Goal: Task Accomplishment & Management: Complete application form

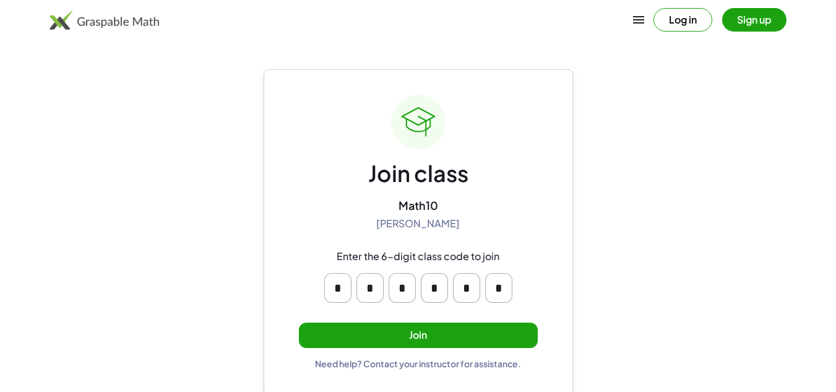
click at [508, 334] on button "Join" at bounding box center [418, 335] width 239 height 25
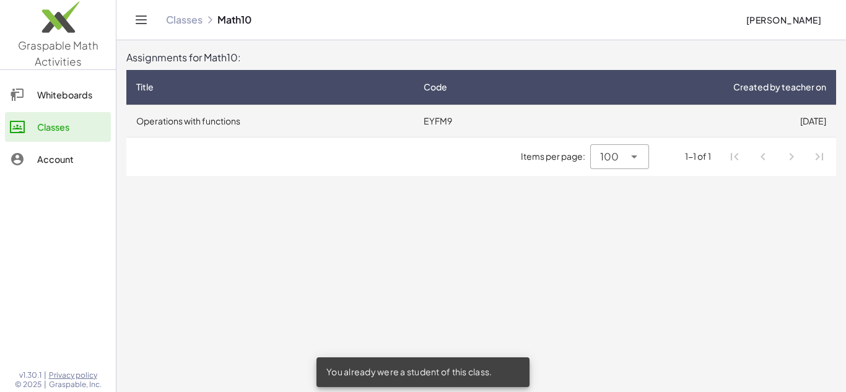
click at [225, 110] on td "Operations with functions" at bounding box center [269, 121] width 287 height 32
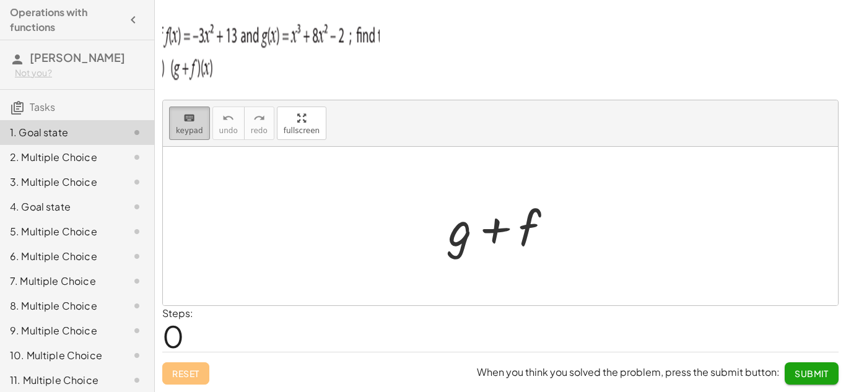
click at [184, 109] on button "keyboard keypad" at bounding box center [189, 122] width 41 height 33
click at [464, 233] on div at bounding box center [460, 228] width 24 height 58
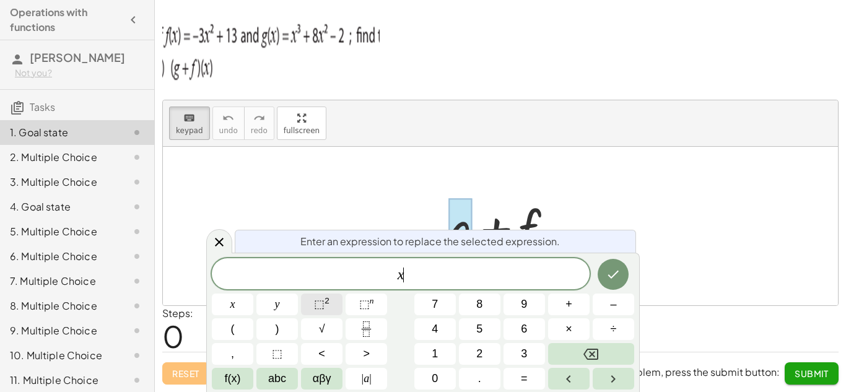
click at [323, 306] on span "⬚" at bounding box center [319, 304] width 11 height 12
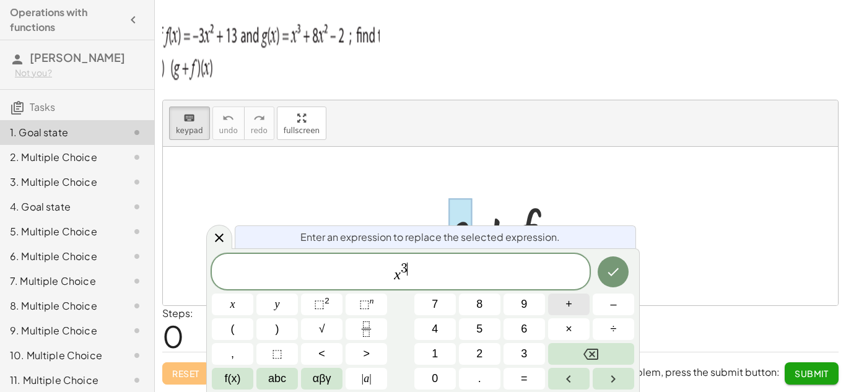
click at [577, 299] on button "+" at bounding box center [568, 304] width 41 height 22
click at [311, 301] on button "⬚ 2" at bounding box center [321, 304] width 41 height 22
click at [618, 297] on button "–" at bounding box center [612, 304] width 41 height 22
click at [480, 353] on span "2" at bounding box center [479, 353] width 6 height 17
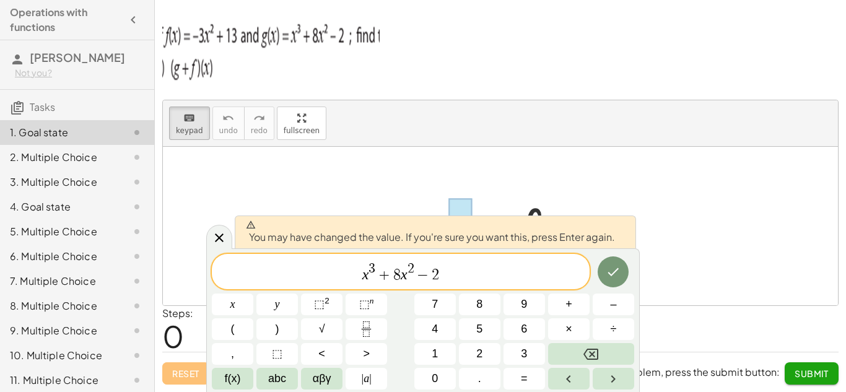
click at [612, 292] on div "x 3 + 8 x 2 − 2 x y ⬚ 2 ⬚ n 7 8 9 + – ( ) √ 4 5 6 × ÷ , ⬚ < > 1 2 3 f(x) abc αβ…" at bounding box center [423, 322] width 422 height 136
click at [612, 291] on div "x 3 + 8 x 2 − 2 x y ⬚ 2 ⬚ n 7 8 9 + – ( ) √ 4 5 6 × ÷ , ⬚ < > 1 2 3 f(x) abc αβ…" at bounding box center [423, 322] width 422 height 136
click at [611, 277] on icon "Done" at bounding box center [612, 271] width 15 height 15
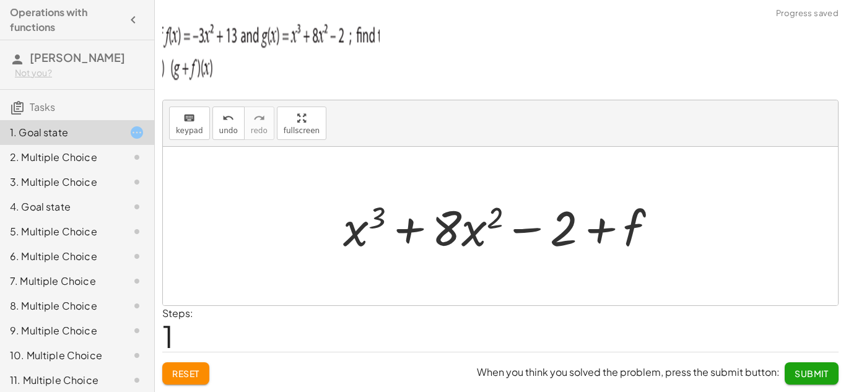
click at [630, 227] on div at bounding box center [505, 226] width 336 height 64
click at [183, 119] on icon "keyboard" at bounding box center [189, 118] width 12 height 15
click at [646, 228] on div at bounding box center [505, 226] width 336 height 64
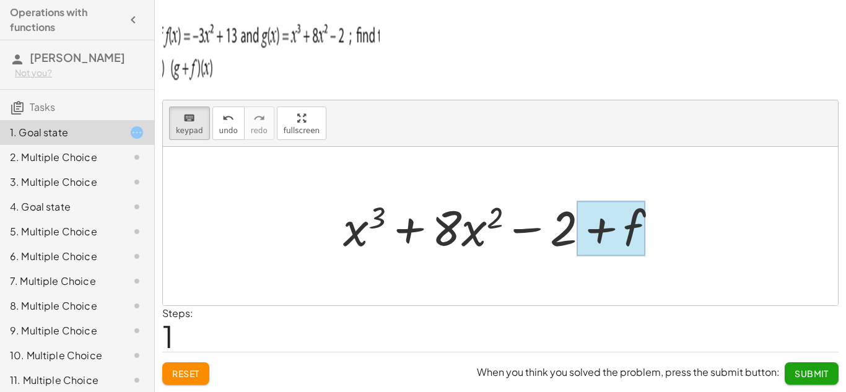
click at [641, 228] on div at bounding box center [610, 228] width 69 height 55
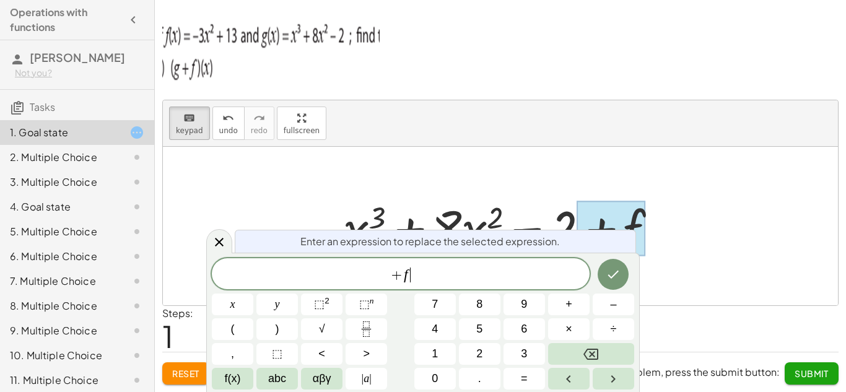
click at [447, 268] on span "+ f ​" at bounding box center [401, 274] width 378 height 17
click at [225, 334] on button "(" at bounding box center [232, 329] width 41 height 22
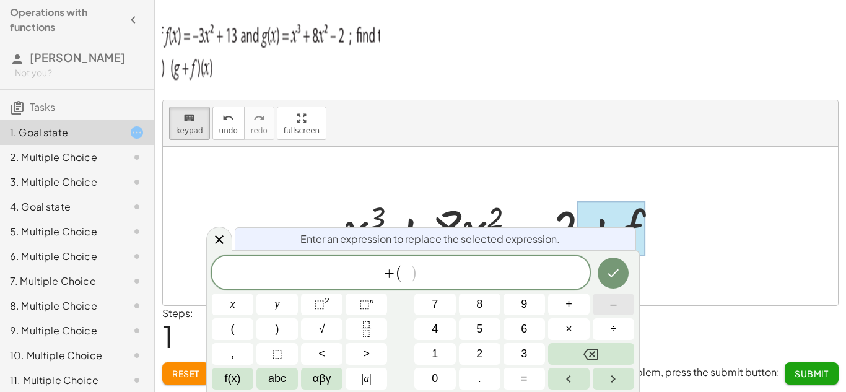
click at [607, 303] on button "–" at bounding box center [612, 304] width 41 height 22
click at [314, 301] on button "⬚ 2" at bounding box center [321, 304] width 41 height 22
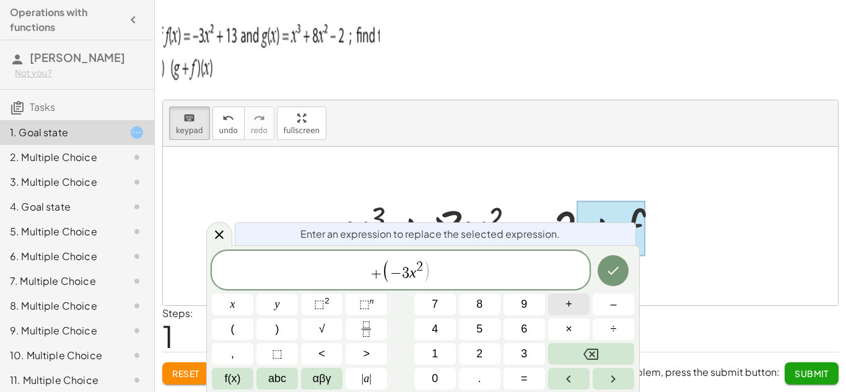
click at [575, 305] on button "+" at bounding box center [568, 304] width 41 height 22
click at [404, 273] on span "2" at bounding box center [403, 267] width 7 height 14
click at [279, 319] on button ")" at bounding box center [276, 329] width 41 height 22
click at [271, 338] on button ")" at bounding box center [276, 329] width 41 height 22
click at [617, 282] on button "Done" at bounding box center [612, 270] width 31 height 31
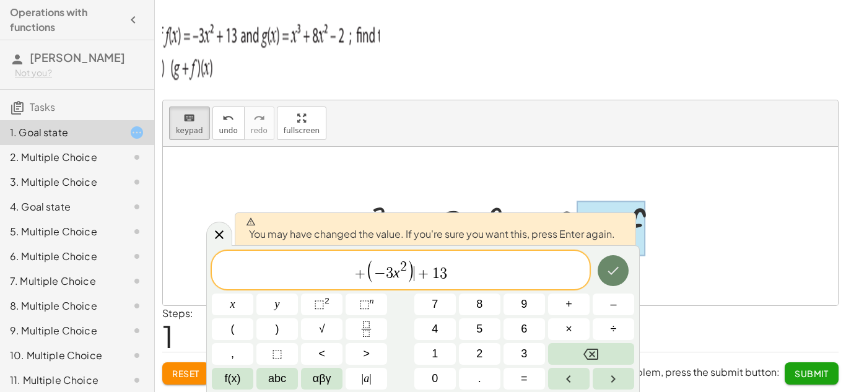
click at [617, 282] on button "Done" at bounding box center [612, 270] width 31 height 31
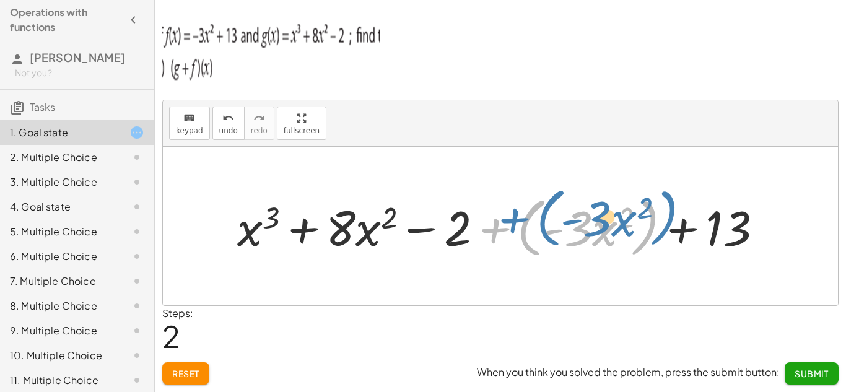
drag, startPoint x: 498, startPoint y: 227, endPoint x: 514, endPoint y: 217, distance: 18.9
click at [514, 217] on div at bounding box center [504, 226] width 547 height 71
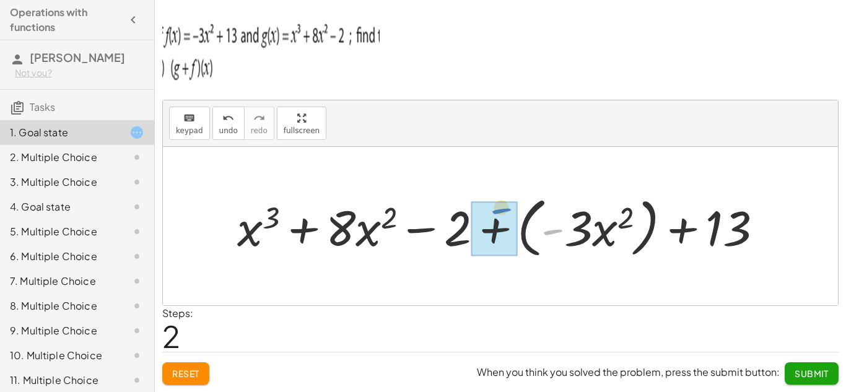
drag, startPoint x: 548, startPoint y: 230, endPoint x: 488, endPoint y: 227, distance: 60.1
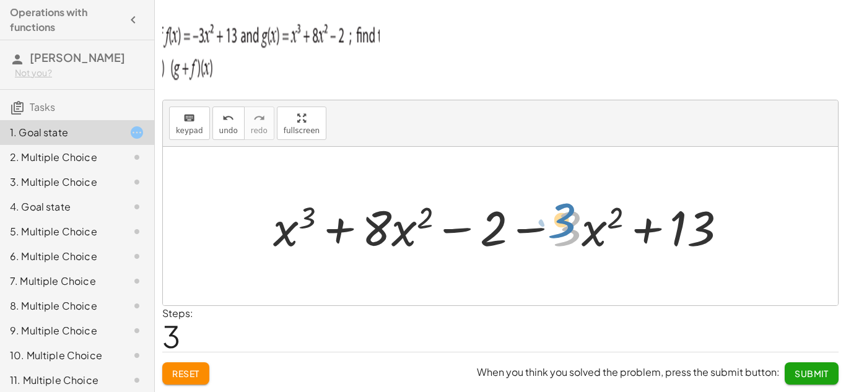
drag, startPoint x: 566, startPoint y: 241, endPoint x: 562, endPoint y: 235, distance: 8.4
click at [562, 235] on div at bounding box center [504, 226] width 475 height 64
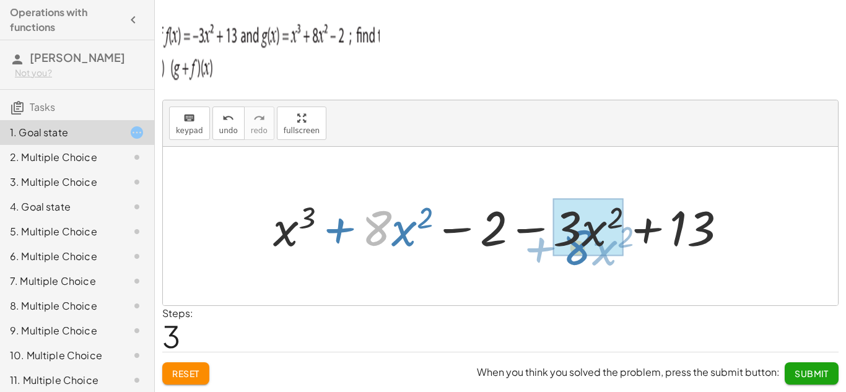
drag, startPoint x: 373, startPoint y: 241, endPoint x: 574, endPoint y: 259, distance: 201.4
click at [574, 259] on div "+ g + f + x 3 + · 8 · x 2 − 2 + f + x 3 + · 8 · x 2 − 2 + ( · - 3 · x 2 ) + 13 …" at bounding box center [499, 226] width 491 height 70
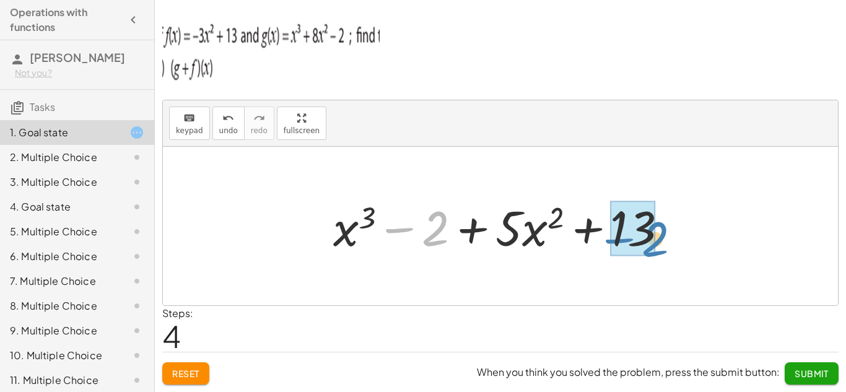
drag, startPoint x: 436, startPoint y: 232, endPoint x: 656, endPoint y: 243, distance: 220.1
click at [656, 243] on div at bounding box center [505, 226] width 356 height 64
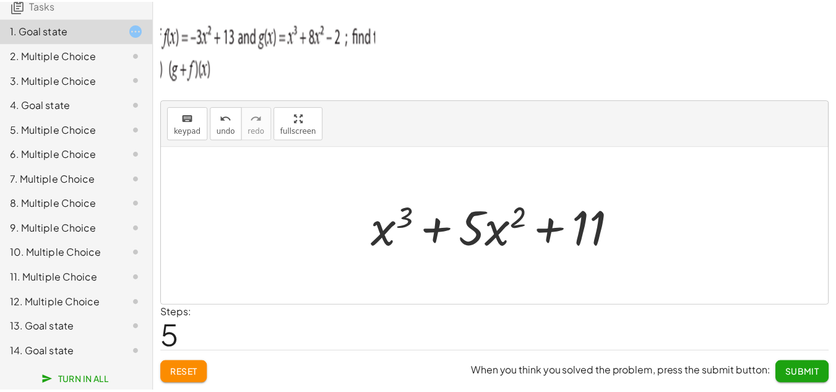
scroll to position [112, 0]
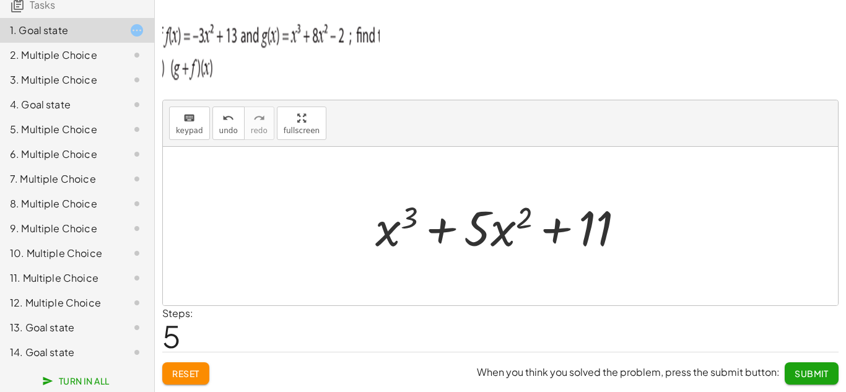
drag, startPoint x: 845, startPoint y: 145, endPoint x: 845, endPoint y: 255, distance: 110.2
click at [0, 0] on div "keyboard keypad undo undo redo redo fullscreen + g + f + x 3 + · 8 · x 2 − 2 + …" at bounding box center [0, 0] width 0 height 0
click at [805, 371] on span "Submit" at bounding box center [811, 373] width 34 height 11
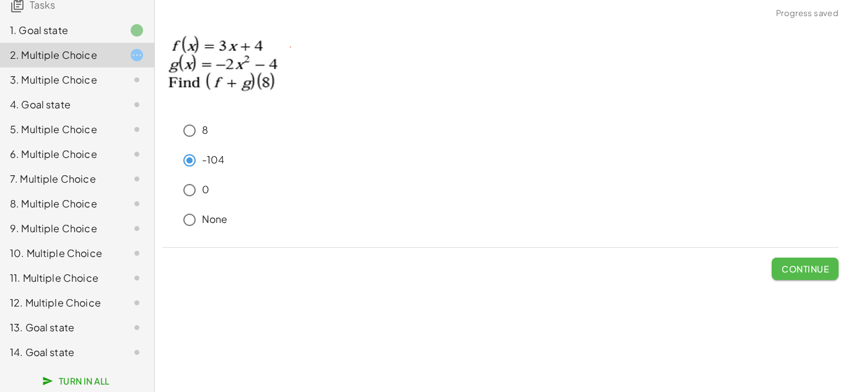
click at [796, 272] on span "Continue" at bounding box center [804, 268] width 47 height 11
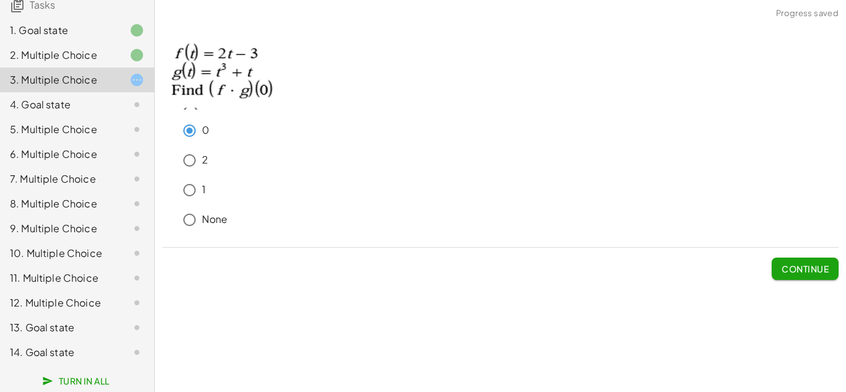
click at [791, 270] on span "Continue" at bounding box center [804, 268] width 47 height 11
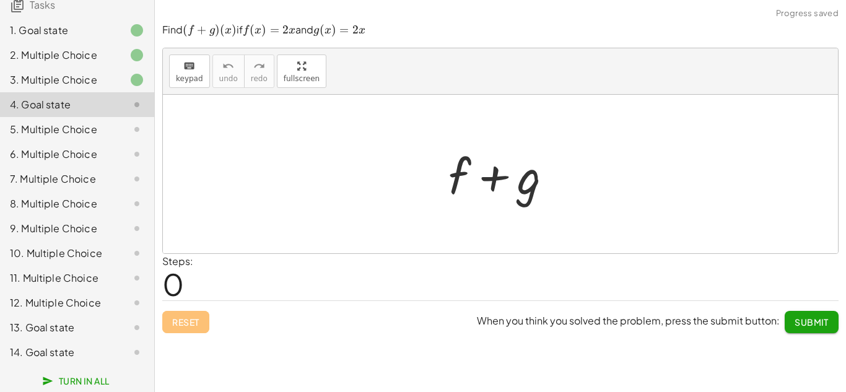
click at [460, 180] on div at bounding box center [505, 174] width 126 height 64
click at [188, 76] on span "keypad" at bounding box center [189, 78] width 27 height 9
click at [462, 167] on div at bounding box center [459, 176] width 22 height 58
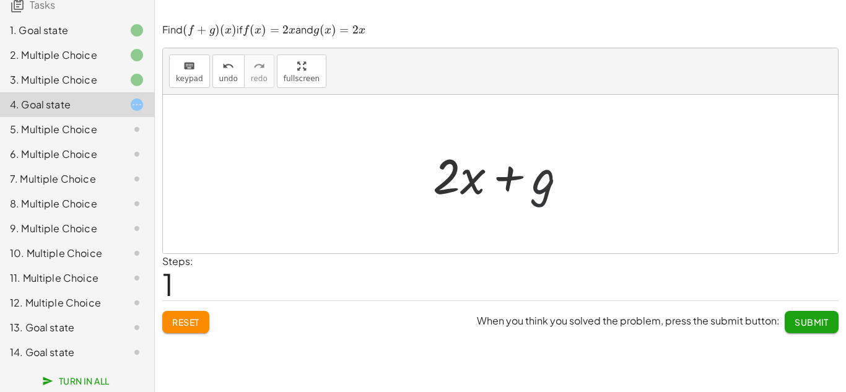
click at [542, 184] on div at bounding box center [505, 174] width 157 height 64
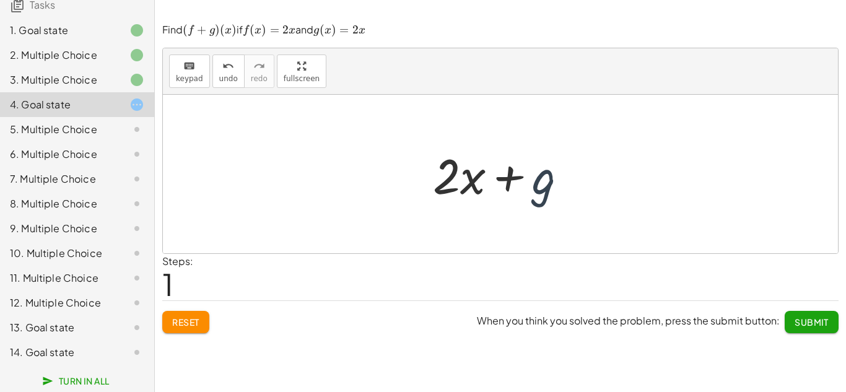
click at [542, 184] on div at bounding box center [505, 174] width 157 height 64
click at [181, 74] on span "keypad" at bounding box center [189, 78] width 27 height 9
click at [188, 78] on span "keypad" at bounding box center [189, 78] width 27 height 9
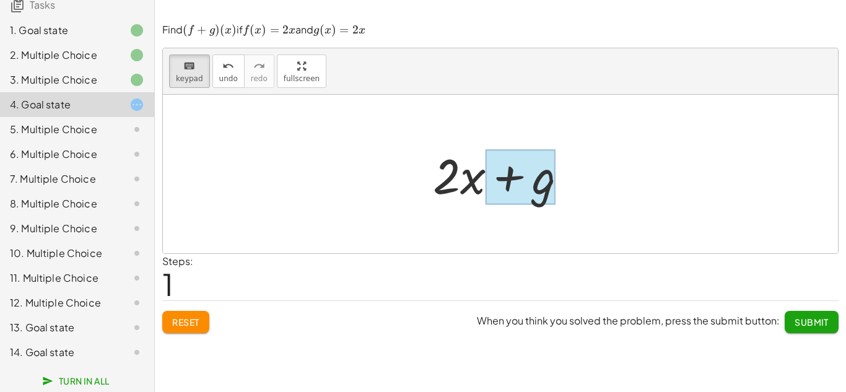
click at [526, 199] on div at bounding box center [520, 176] width 70 height 55
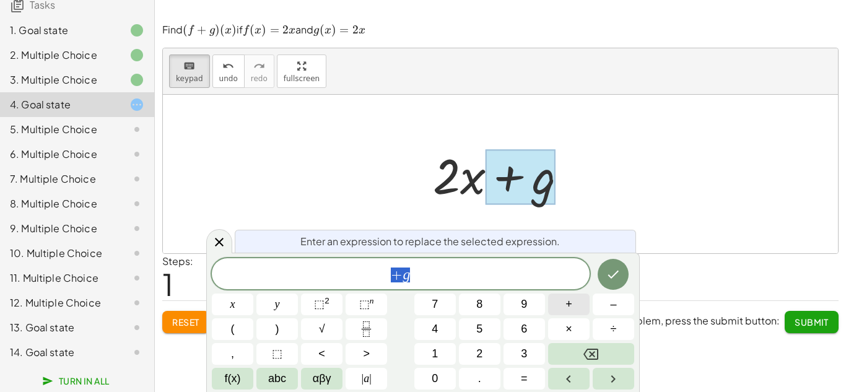
click at [557, 311] on button "+" at bounding box center [568, 304] width 41 height 22
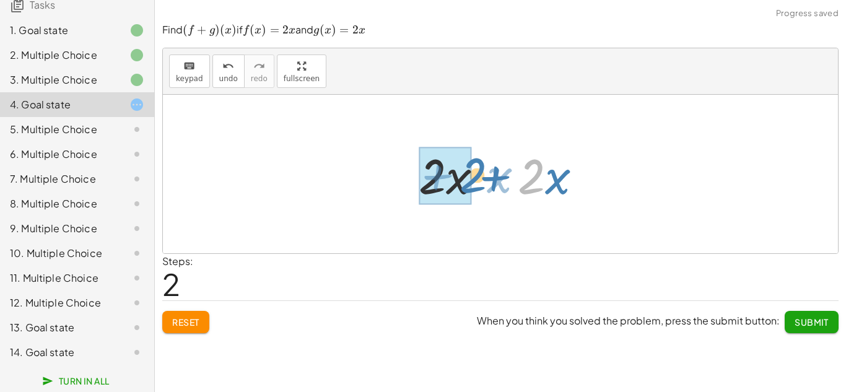
drag, startPoint x: 532, startPoint y: 173, endPoint x: 459, endPoint y: 170, distance: 73.1
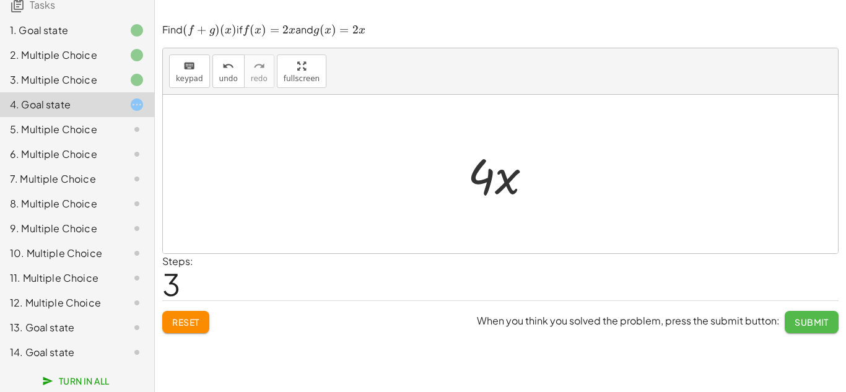
click at [812, 324] on span "Submit" at bounding box center [811, 321] width 34 height 11
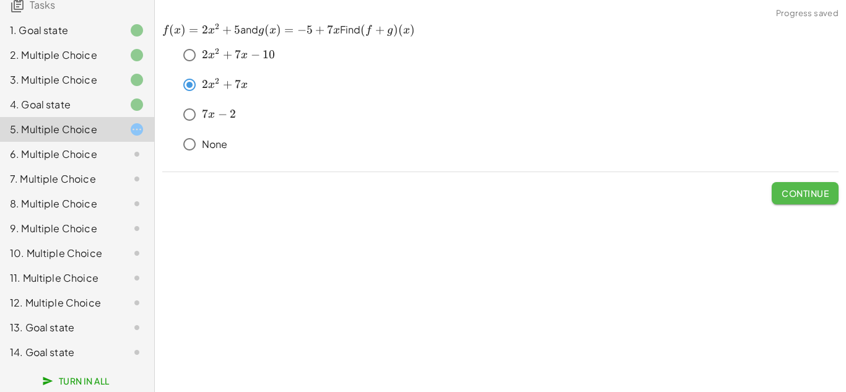
click at [783, 191] on span "Continue" at bounding box center [804, 193] width 47 height 11
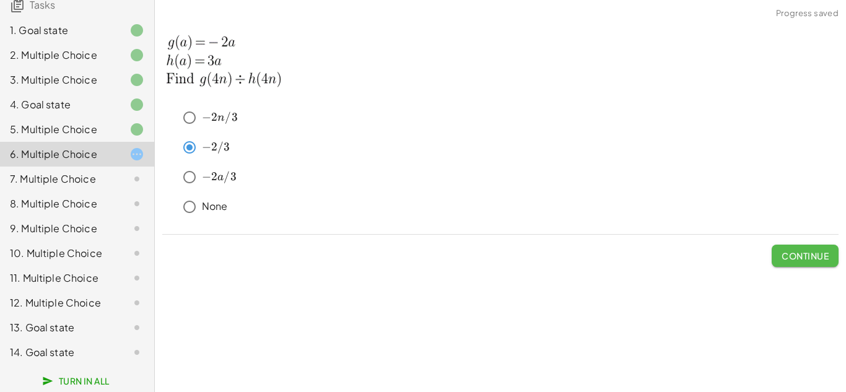
click at [782, 250] on span "Continue" at bounding box center [804, 255] width 47 height 11
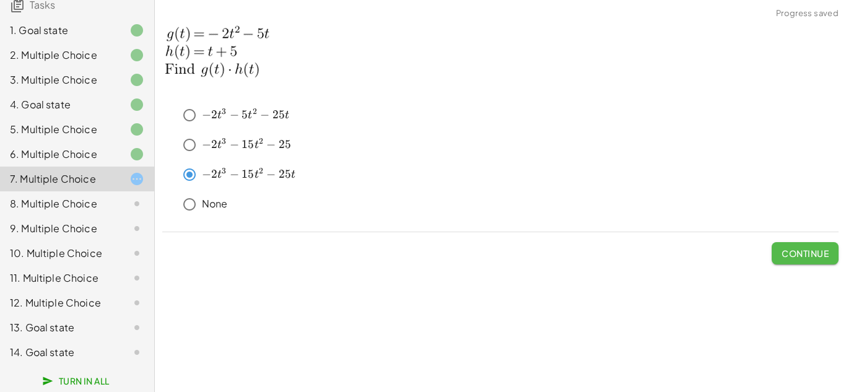
click at [789, 258] on span "Continue" at bounding box center [804, 253] width 47 height 11
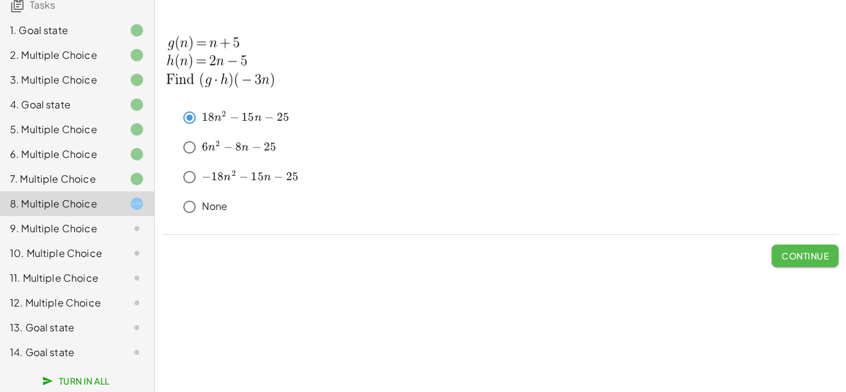
click at [787, 256] on span "Continue" at bounding box center [804, 255] width 47 height 11
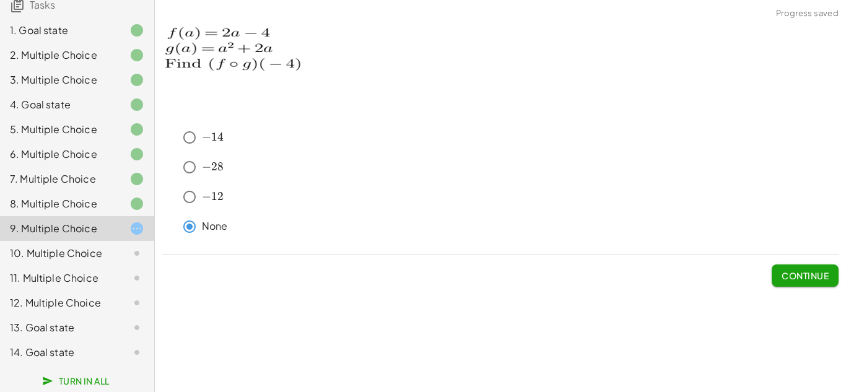
click at [793, 282] on button "Continue" at bounding box center [804, 275] width 67 height 22
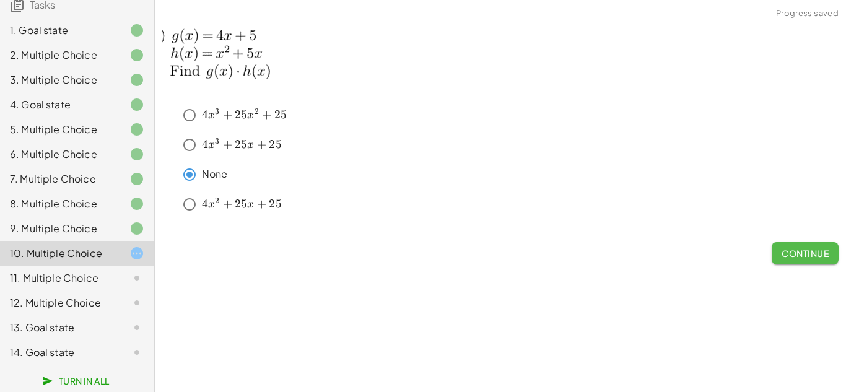
click at [787, 251] on span "Continue" at bounding box center [804, 253] width 47 height 11
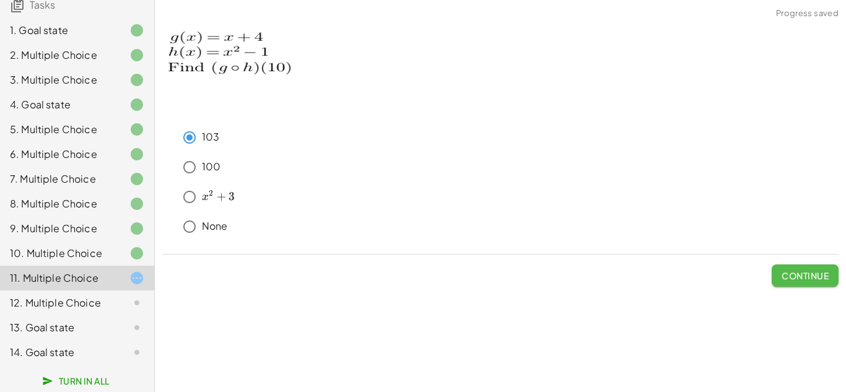
click at [796, 266] on button "Continue" at bounding box center [804, 275] width 67 height 22
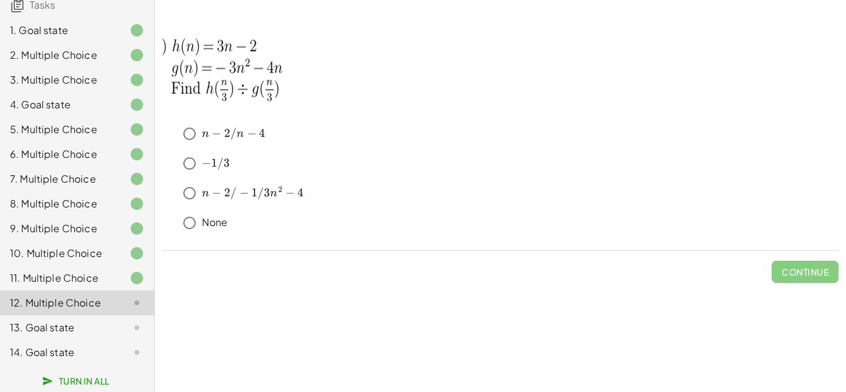
click at [206, 228] on p "None" at bounding box center [215, 222] width 26 height 14
click at [791, 262] on button "Continue" at bounding box center [804, 272] width 67 height 22
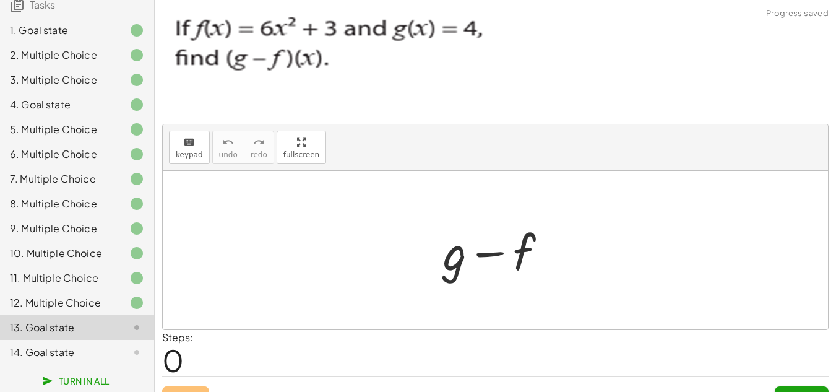
click at [458, 235] on div at bounding box center [500, 251] width 126 height 64
click at [170, 152] on button "keyboard keypad" at bounding box center [189, 147] width 41 height 33
click at [462, 258] on div at bounding box center [455, 252] width 24 height 58
click at [532, 251] on div at bounding box center [500, 251] width 130 height 64
click at [529, 251] on div at bounding box center [500, 251] width 130 height 64
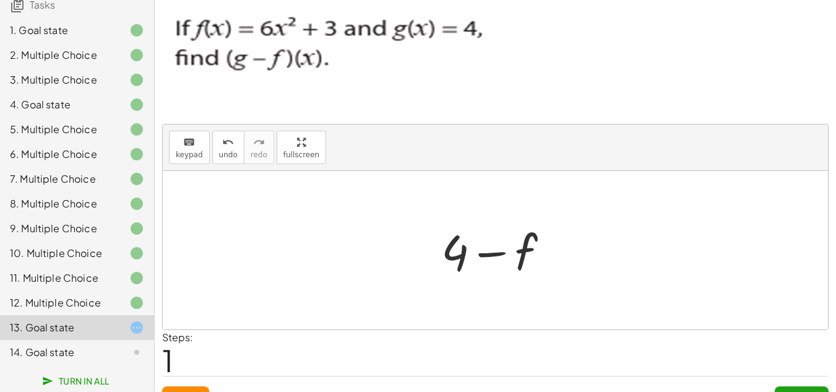
click at [526, 250] on div at bounding box center [500, 251] width 130 height 64
click at [522, 249] on div at bounding box center [500, 251] width 130 height 64
click at [199, 157] on span "keypad" at bounding box center [189, 154] width 27 height 9
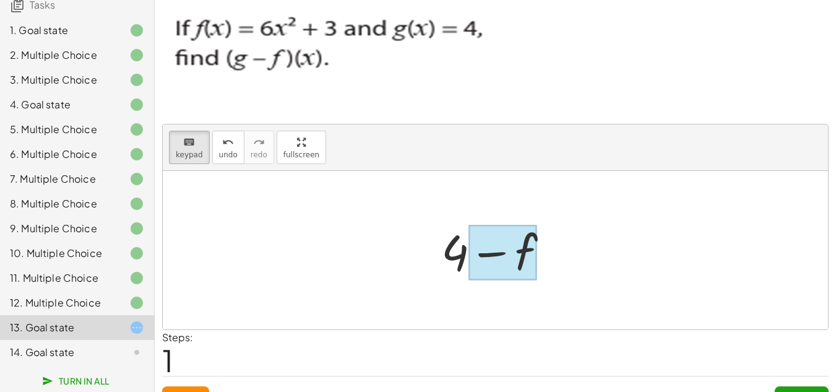
click at [523, 256] on div at bounding box center [503, 252] width 69 height 55
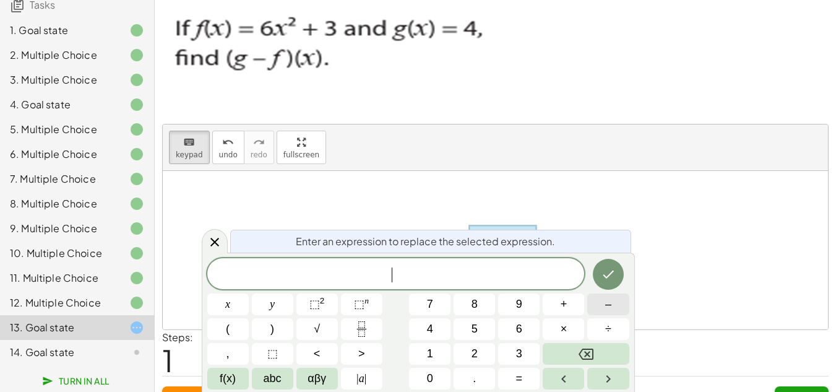
click at [617, 303] on button "–" at bounding box center [608, 304] width 41 height 22
click at [219, 330] on button "(" at bounding box center [227, 329] width 41 height 22
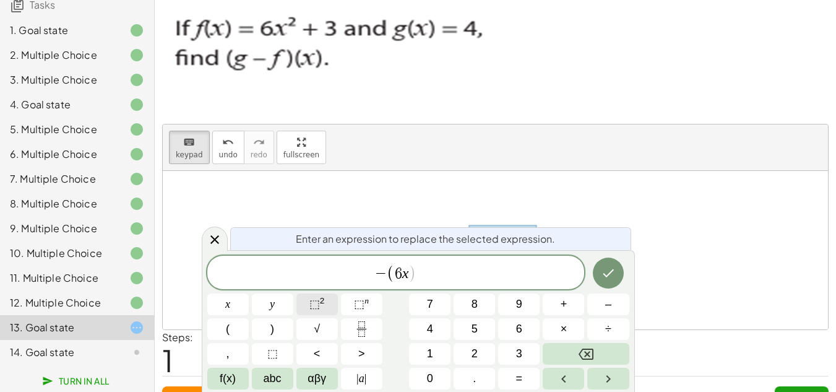
click at [310, 302] on span "⬚" at bounding box center [315, 304] width 11 height 12
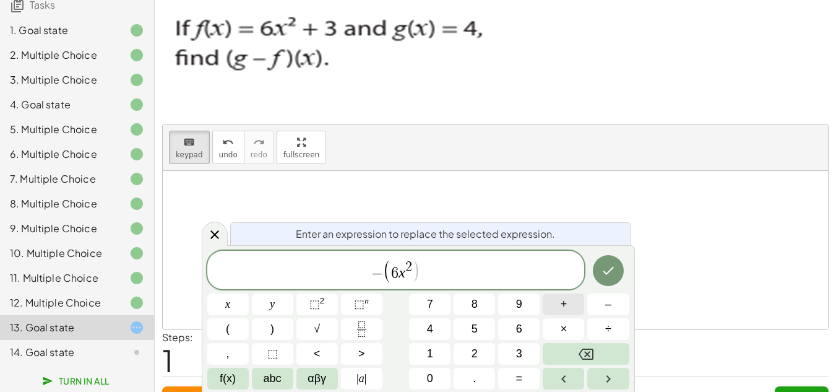
click at [579, 301] on button "+" at bounding box center [563, 304] width 41 height 22
click at [402, 272] on span "+" at bounding box center [409, 273] width 18 height 15
click at [274, 325] on span ")" at bounding box center [273, 329] width 4 height 17
click at [613, 266] on icon "Done" at bounding box center [608, 270] width 15 height 15
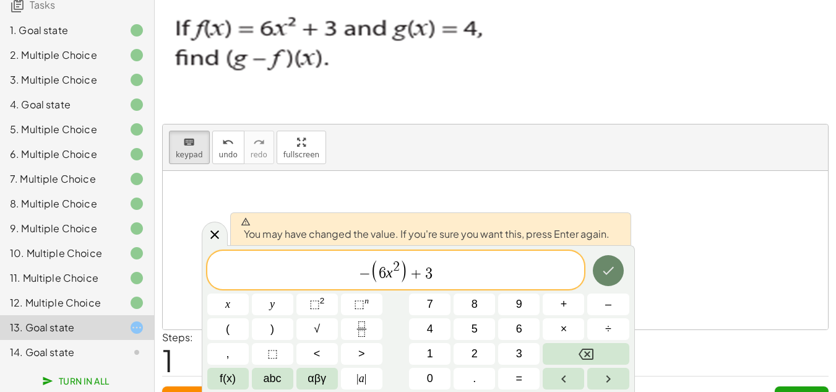
click at [613, 266] on icon "Done" at bounding box center [608, 270] width 15 height 15
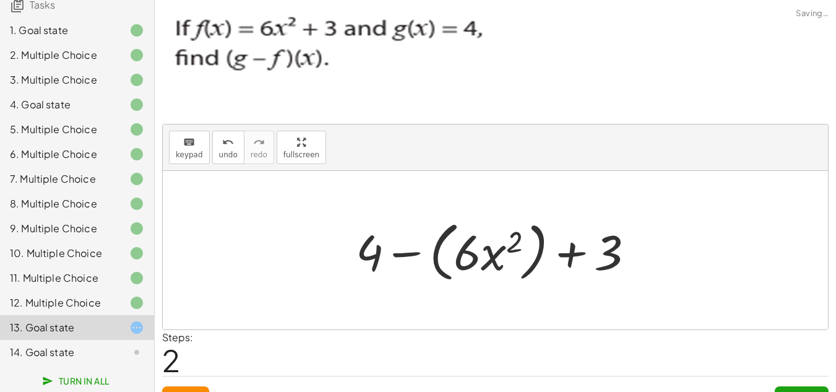
click at [613, 266] on div at bounding box center [500, 250] width 300 height 71
drag, startPoint x: 605, startPoint y: 255, endPoint x: 387, endPoint y: 262, distance: 218.7
click at [387, 262] on div at bounding box center [500, 250] width 300 height 71
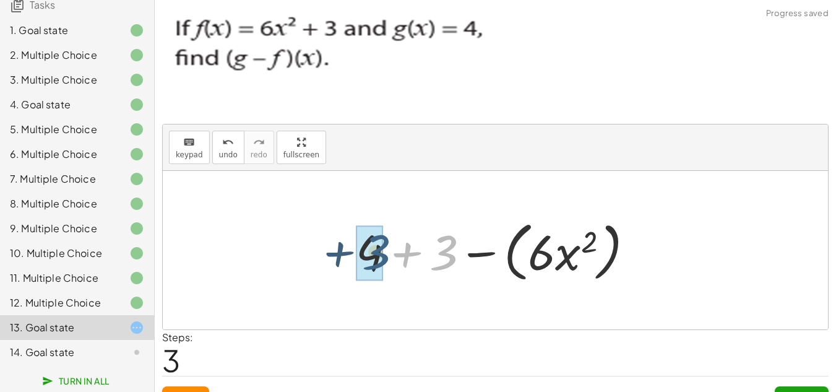
drag, startPoint x: 451, startPoint y: 253, endPoint x: 380, endPoint y: 251, distance: 70.6
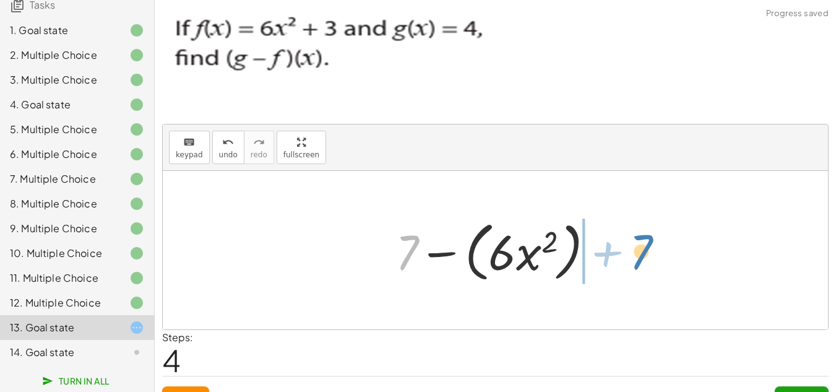
drag, startPoint x: 411, startPoint y: 259, endPoint x: 647, endPoint y: 266, distance: 236.0
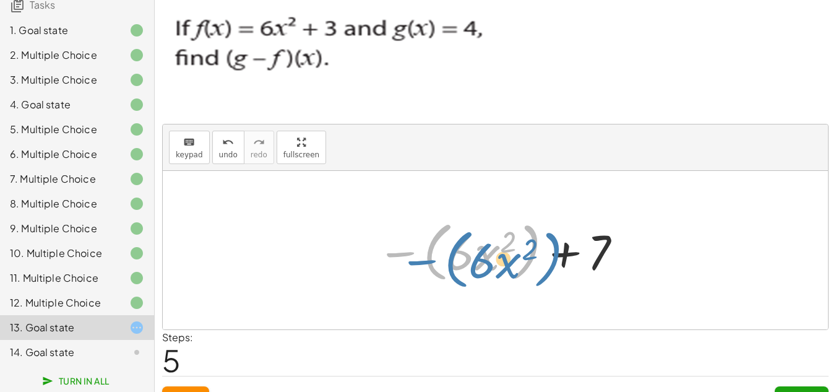
drag, startPoint x: 398, startPoint y: 254, endPoint x: 384, endPoint y: 253, distance: 14.3
click at [384, 253] on div at bounding box center [500, 250] width 259 height 71
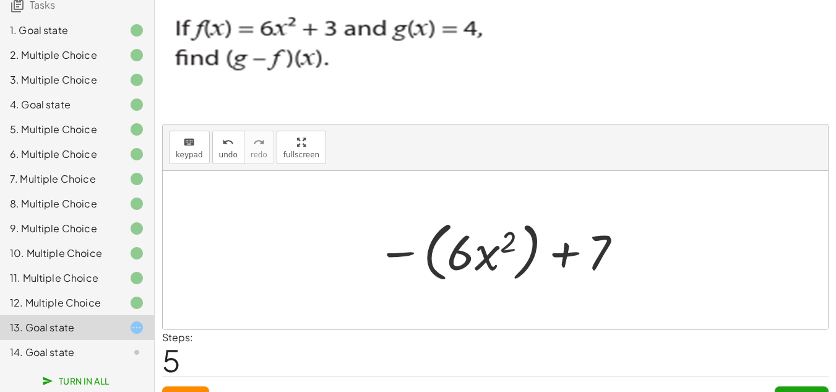
scroll to position [24, 0]
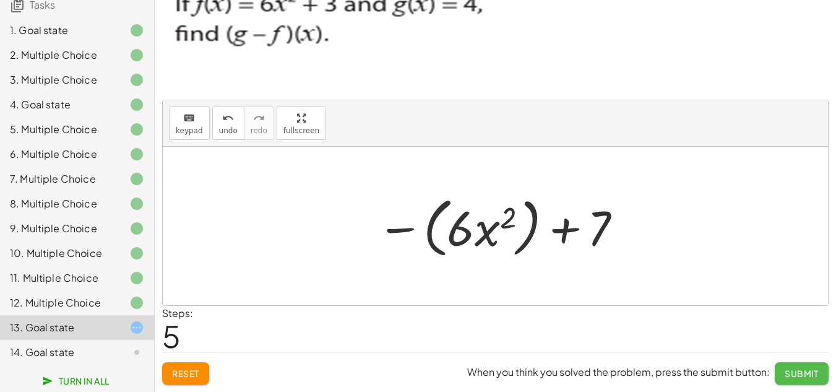
click at [804, 365] on button "Submit" at bounding box center [802, 373] width 54 height 22
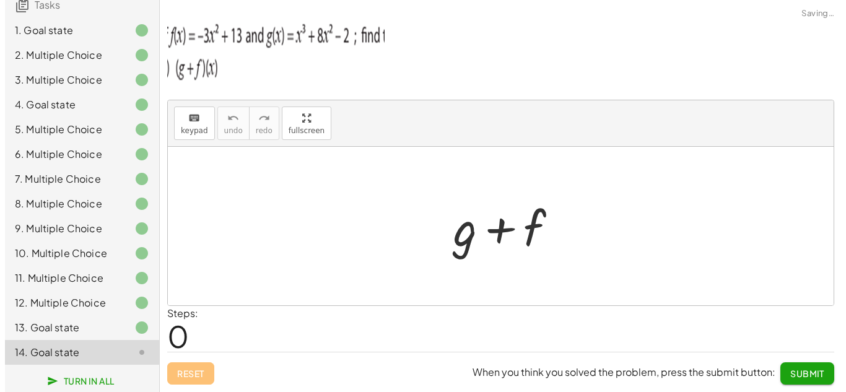
scroll to position [0, 0]
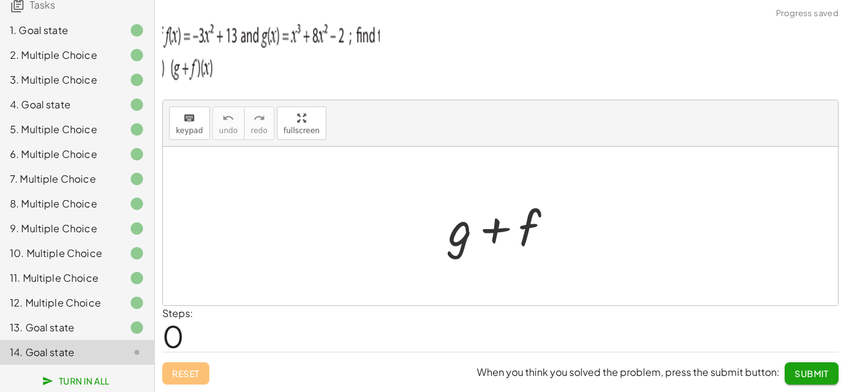
click at [457, 240] on div at bounding box center [505, 226] width 126 height 64
click at [192, 119] on icon "keyboard" at bounding box center [189, 118] width 12 height 15
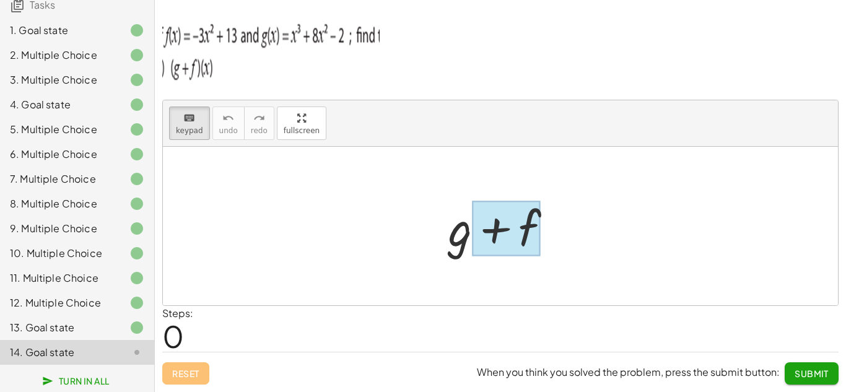
click at [482, 243] on div at bounding box center [506, 228] width 69 height 55
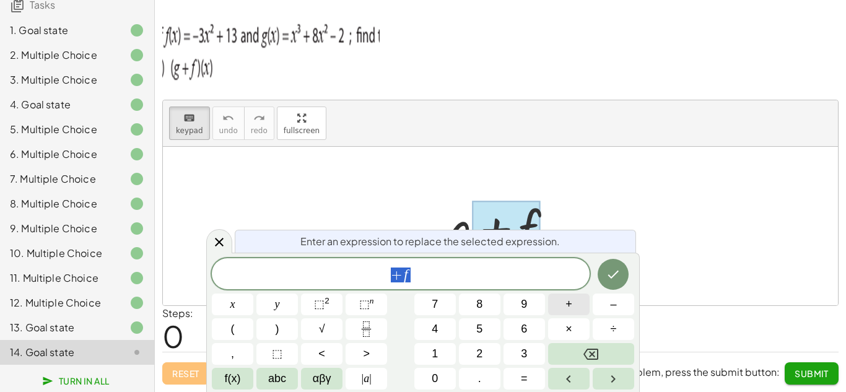
click at [577, 301] on button "+" at bounding box center [568, 304] width 41 height 22
click at [238, 320] on button "(" at bounding box center [232, 329] width 41 height 22
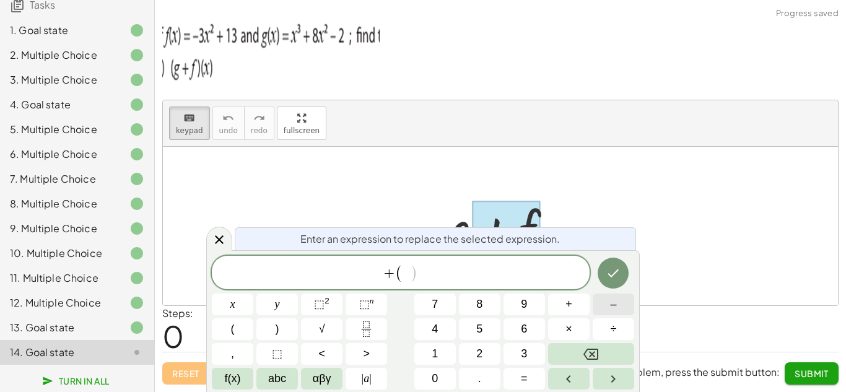
click at [605, 301] on button "–" at bounding box center [612, 304] width 41 height 22
click at [521, 349] on span "3" at bounding box center [524, 353] width 6 height 17
click at [316, 302] on span "⬚" at bounding box center [319, 304] width 11 height 12
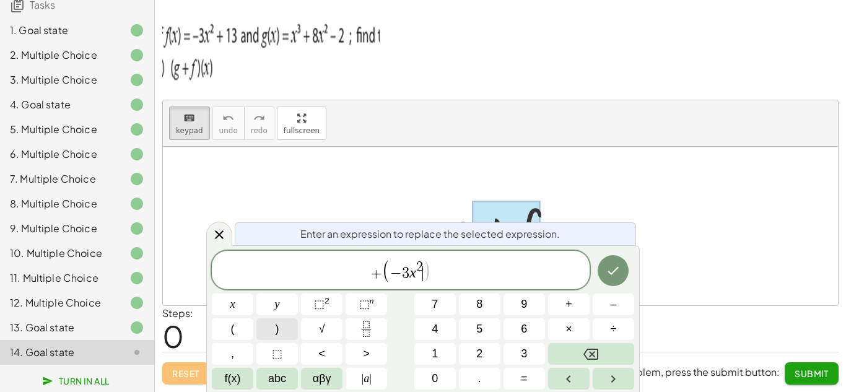
click at [279, 325] on span ")" at bounding box center [277, 329] width 4 height 17
click at [566, 305] on span "+" at bounding box center [568, 304] width 7 height 17
click at [446, 345] on button "1" at bounding box center [434, 354] width 41 height 22
click at [517, 350] on button "3" at bounding box center [523, 354] width 41 height 22
click at [615, 270] on icon "Done" at bounding box center [613, 270] width 11 height 8
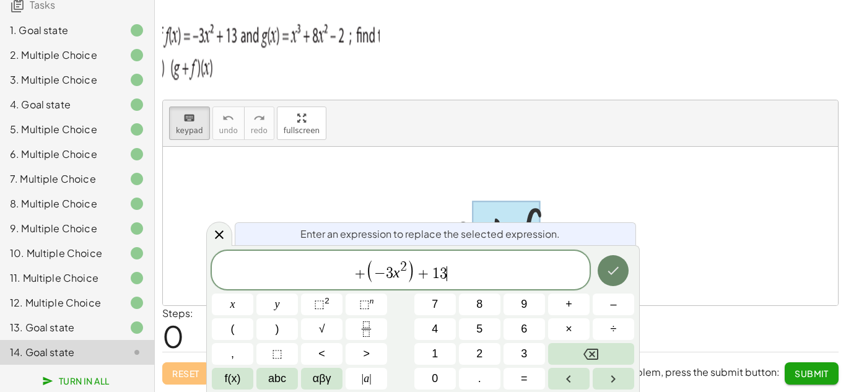
click at [615, 270] on icon "Done" at bounding box center [613, 270] width 11 height 8
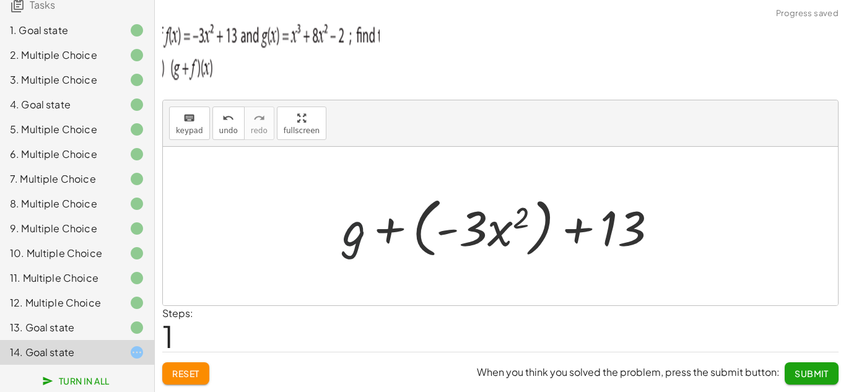
click at [355, 225] on div at bounding box center [504, 226] width 337 height 71
click at [189, 111] on icon "keyboard" at bounding box center [189, 118] width 12 height 15
click at [358, 237] on div at bounding box center [354, 228] width 24 height 58
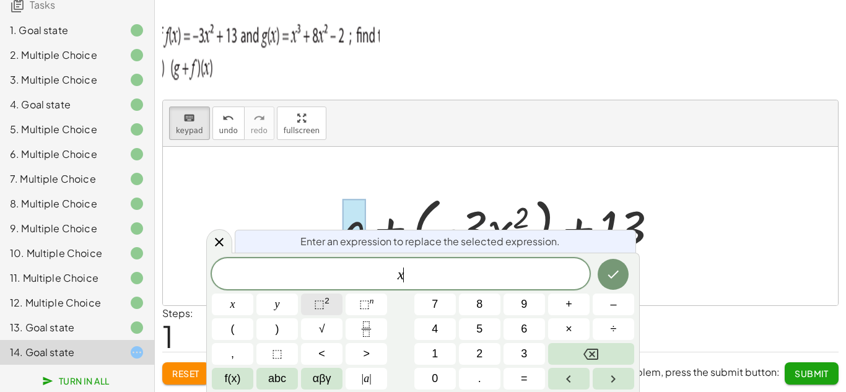
click at [325, 305] on span "⬚ 2" at bounding box center [321, 304] width 15 height 17
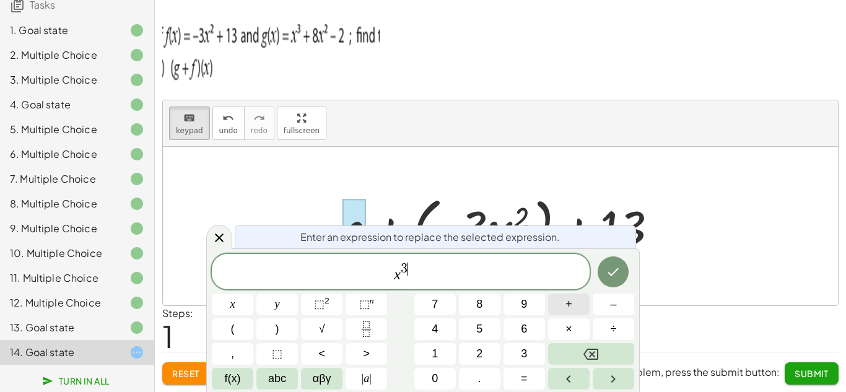
click at [574, 306] on button "+" at bounding box center [568, 304] width 41 height 22
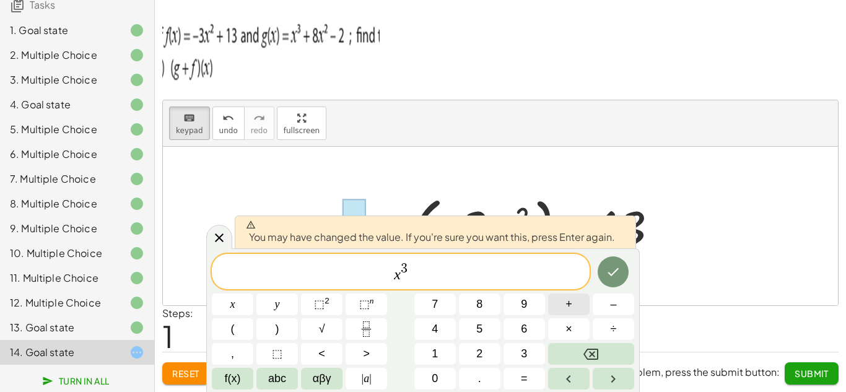
click at [565, 303] on span "+" at bounding box center [568, 304] width 7 height 17
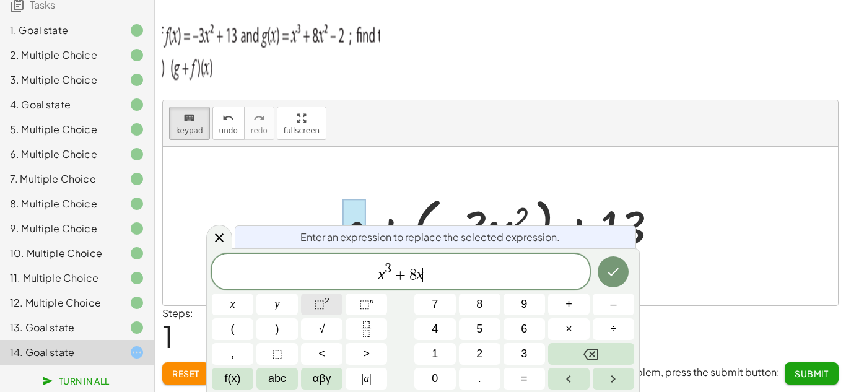
click at [305, 301] on button "⬚ 2" at bounding box center [321, 304] width 41 height 22
click at [614, 313] on button "–" at bounding box center [612, 304] width 41 height 22
click at [475, 358] on button "2" at bounding box center [479, 354] width 41 height 22
click at [615, 264] on icon "Done" at bounding box center [612, 271] width 15 height 15
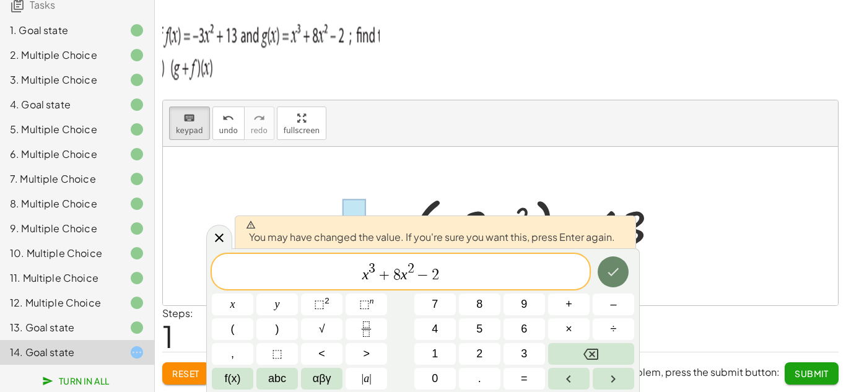
click at [615, 264] on icon "Done" at bounding box center [612, 271] width 15 height 15
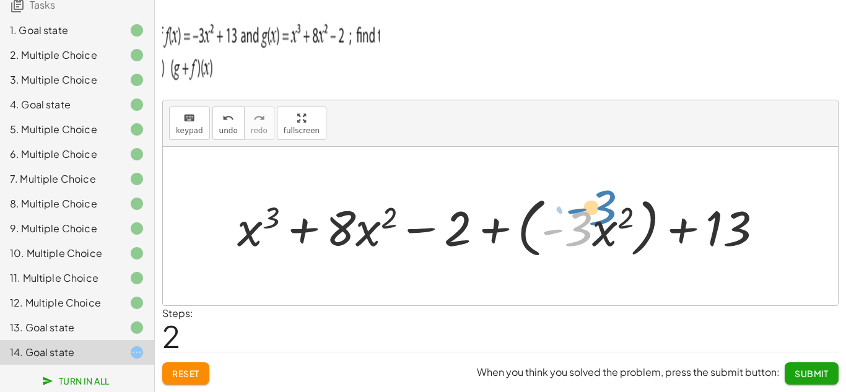
click at [592, 233] on div at bounding box center [504, 226] width 547 height 71
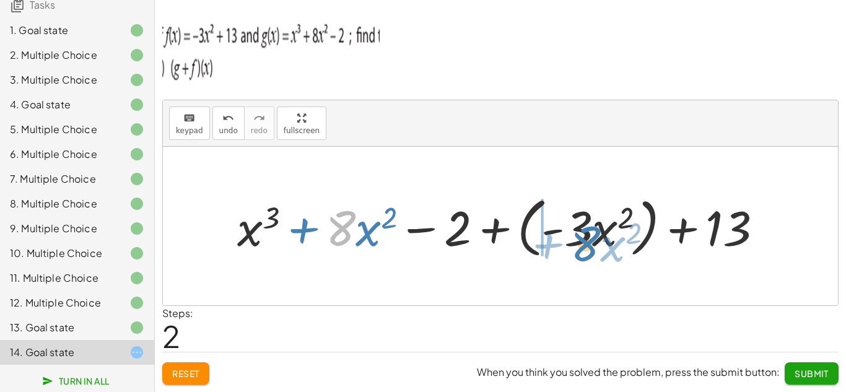
drag, startPoint x: 336, startPoint y: 226, endPoint x: 573, endPoint y: 228, distance: 236.5
click at [573, 228] on div at bounding box center [504, 226] width 547 height 71
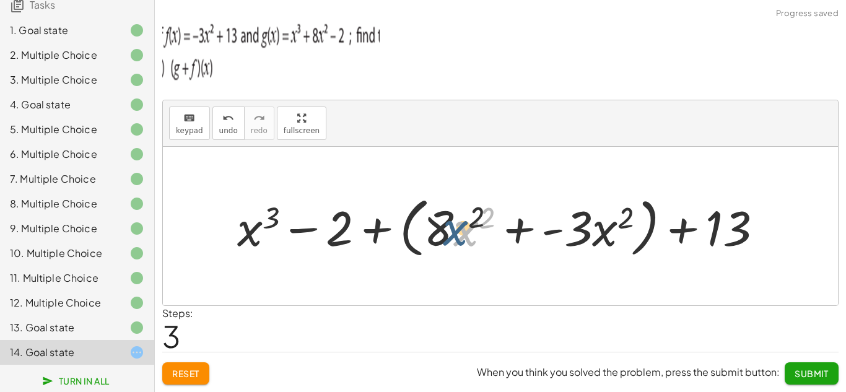
drag, startPoint x: 463, startPoint y: 229, endPoint x: 446, endPoint y: 227, distance: 16.8
click at [446, 227] on div at bounding box center [504, 226] width 547 height 71
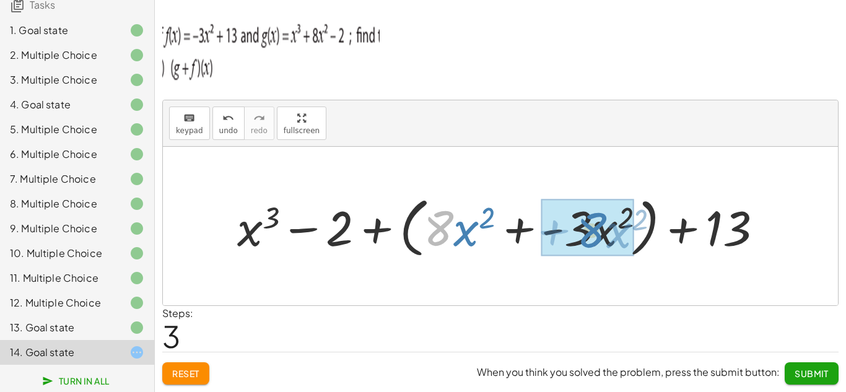
drag, startPoint x: 441, startPoint y: 227, endPoint x: 593, endPoint y: 228, distance: 151.7
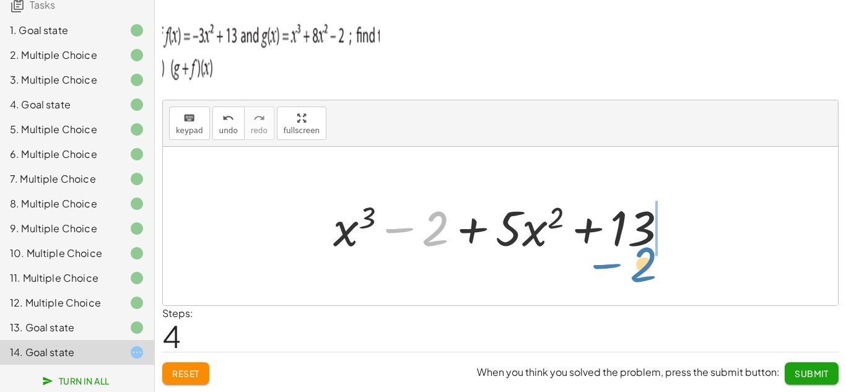
drag, startPoint x: 437, startPoint y: 238, endPoint x: 644, endPoint y: 275, distance: 210.7
click at [644, 275] on div "+ g + f + g + ( · - 3 · x 2 ) + 13 + x 3 + · 8 · x 2 − 2 + ( · - 3 · x 2 ) + 13…" at bounding box center [500, 226] width 675 height 158
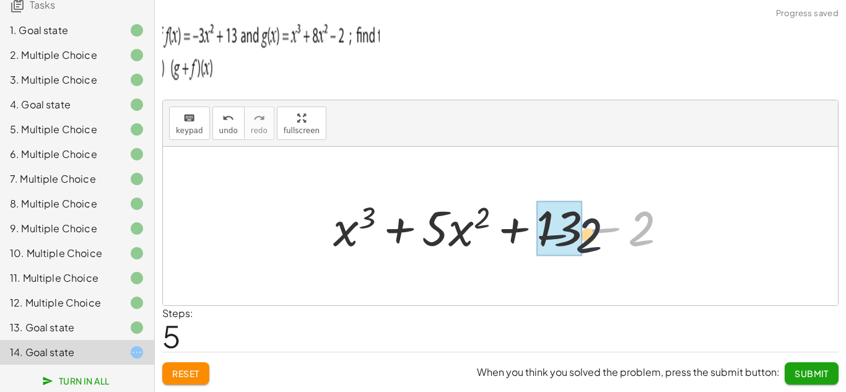
drag, startPoint x: 639, startPoint y: 226, endPoint x: 563, endPoint y: 232, distance: 75.8
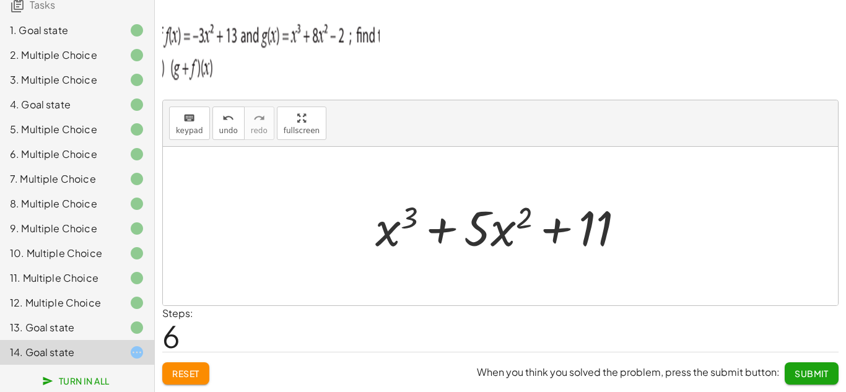
click at [805, 368] on span "Submit" at bounding box center [811, 373] width 34 height 11
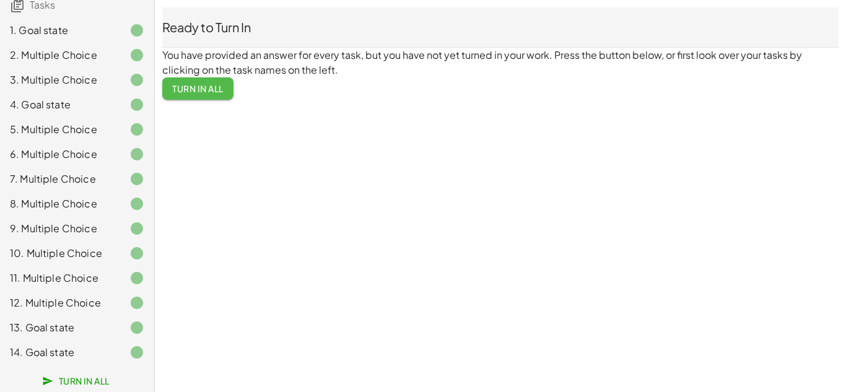
click at [209, 89] on span "Turn In All" at bounding box center [197, 88] width 51 height 11
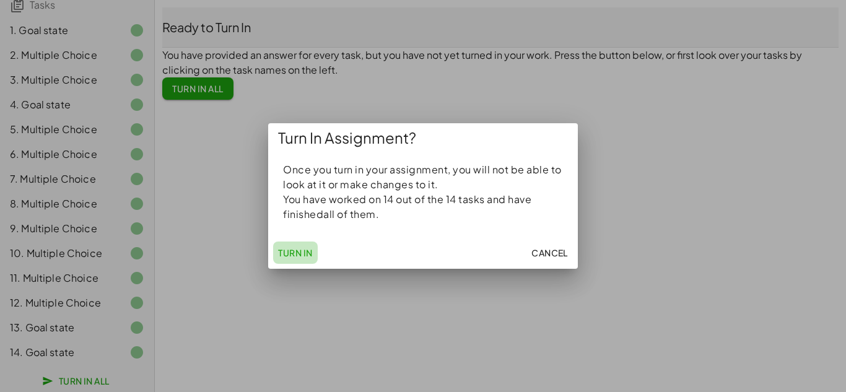
click at [297, 258] on span "Turn In" at bounding box center [295, 252] width 35 height 11
